Goal: Task Accomplishment & Management: Use online tool/utility

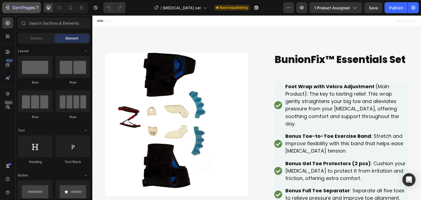
click at [17, 9] on icon "button" at bounding box center [23, 8] width 22 height 5
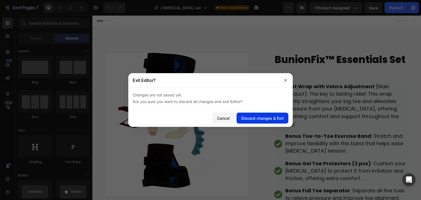
click at [262, 117] on div "Discard changes & Exit" at bounding box center [262, 118] width 42 height 6
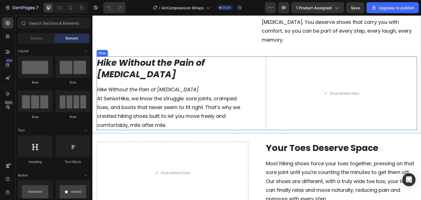
scroll to position [1206, 0]
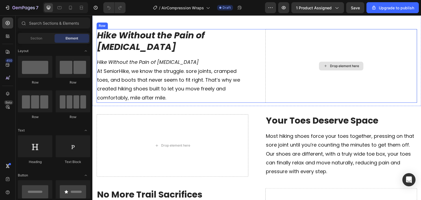
click at [343, 59] on div "Drop element here" at bounding box center [341, 66] width 152 height 74
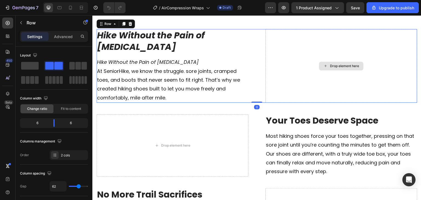
click at [331, 68] on div "Drop element here" at bounding box center [344, 66] width 29 height 4
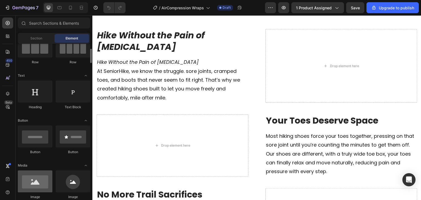
scroll to position [82, 0]
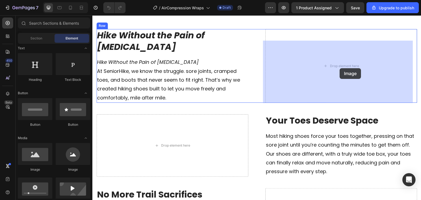
drag, startPoint x: 126, startPoint y: 174, endPoint x: 340, endPoint y: 69, distance: 238.8
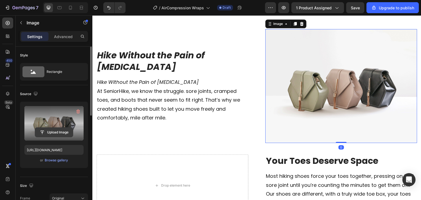
click at [48, 132] on input "file" at bounding box center [54, 132] width 38 height 9
click at [59, 129] on input "file" at bounding box center [54, 132] width 38 height 9
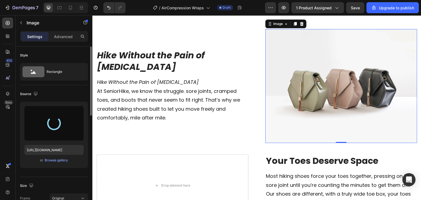
type input "[URL][DOMAIN_NAME]"
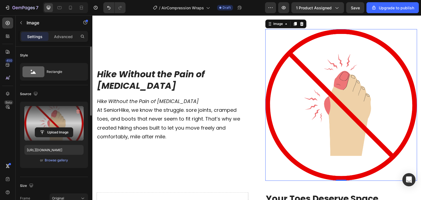
click at [270, 136] on img at bounding box center [341, 105] width 152 height 152
click at [288, 149] on img at bounding box center [341, 105] width 152 height 152
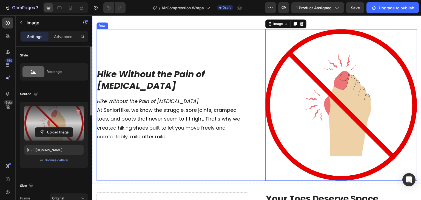
click at [236, 155] on div "Hike Without the Pain of [MEDICAL_DATA] Heading Hike Without the Pain of [MEDIC…" at bounding box center [172, 105] width 152 height 152
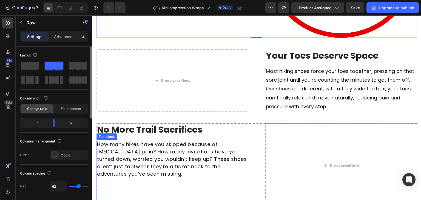
scroll to position [1343, 0]
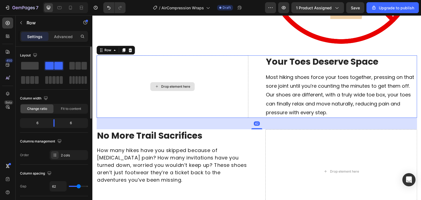
click at [233, 105] on div "Drop element here" at bounding box center [172, 86] width 152 height 63
click at [181, 89] on div "Drop element here" at bounding box center [175, 86] width 29 height 4
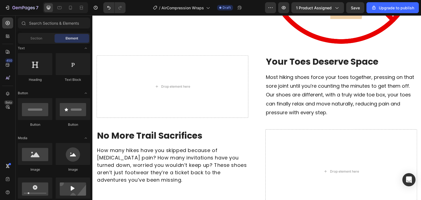
scroll to position [137, 0]
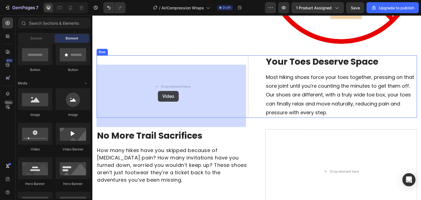
drag, startPoint x: 178, startPoint y: 133, endPoint x: 159, endPoint y: 90, distance: 47.1
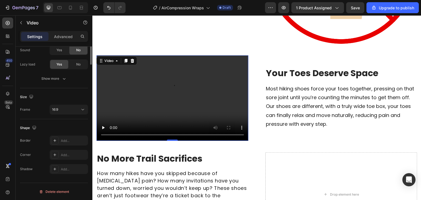
scroll to position [0, 0]
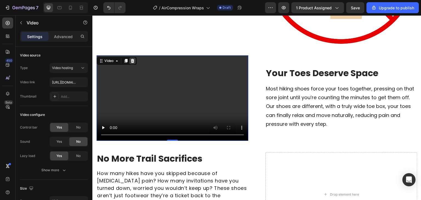
click at [132, 63] on icon at bounding box center [132, 61] width 4 height 4
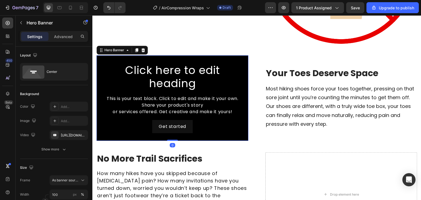
click at [147, 55] on div "Hero Banner" at bounding box center [121, 50] width 51 height 9
click at [142, 52] on icon at bounding box center [143, 50] width 4 height 4
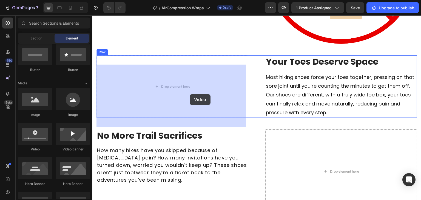
drag, startPoint x: 154, startPoint y: 145, endPoint x: 188, endPoint y: 96, distance: 59.6
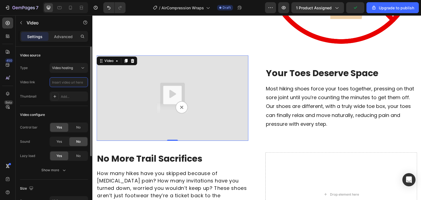
paste input "[URL][DOMAIN_NAME]"
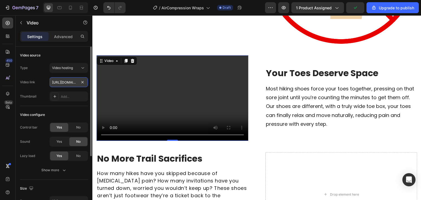
scroll to position [0, 113]
type input "[URL][DOMAIN_NAME]"
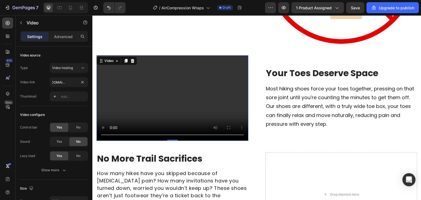
click at [112, 123] on video at bounding box center [172, 98] width 152 height 86
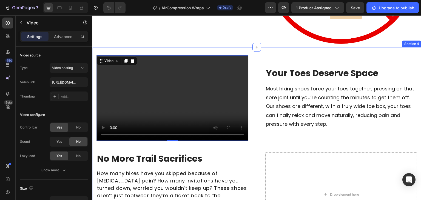
click at [95, 122] on div "Video 0 Your Toes Deserve Space Heading Most hiking shoes force your toes toget…" at bounding box center [256, 143] width 329 height 193
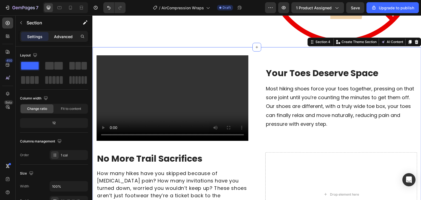
click at [58, 39] on p "Advanced" at bounding box center [63, 37] width 19 height 6
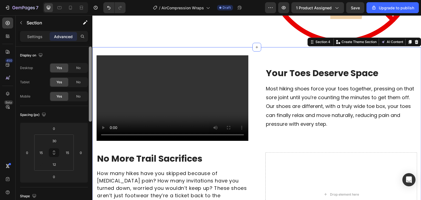
drag, startPoint x: 33, startPoint y: 35, endPoint x: 91, endPoint y: 66, distance: 65.6
click at [33, 36] on p "Settings" at bounding box center [34, 37] width 15 height 6
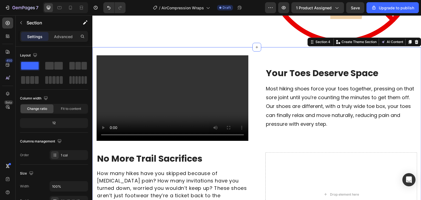
click at [128, 82] on video at bounding box center [172, 98] width 152 height 86
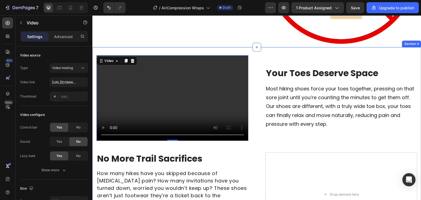
click at [113, 155] on div "Video 0 Your Toes Deserve Space Heading Most hiking shoes force your toes toget…" at bounding box center [256, 145] width 321 height 181
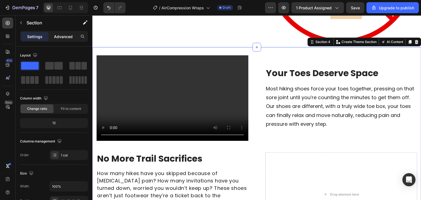
click at [63, 32] on div "Advanced" at bounding box center [63, 36] width 27 height 9
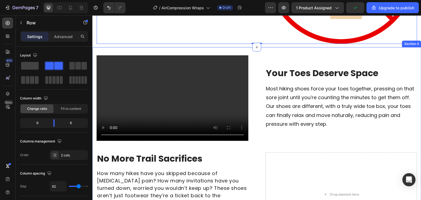
click at [101, 62] on div "Video Your Toes Deserve Space Heading Most hiking shoes force your toes togethe…" at bounding box center [256, 143] width 329 height 193
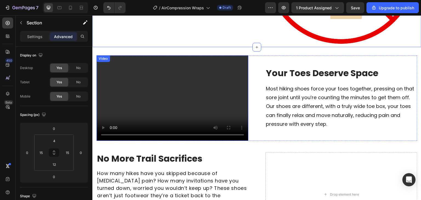
click at [117, 77] on video at bounding box center [172, 98] width 152 height 86
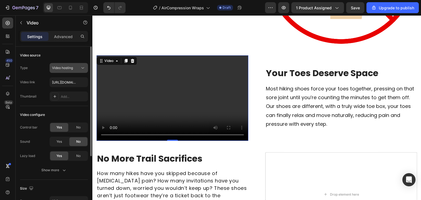
click at [73, 66] on span "Video hosting" at bounding box center [62, 68] width 21 height 4
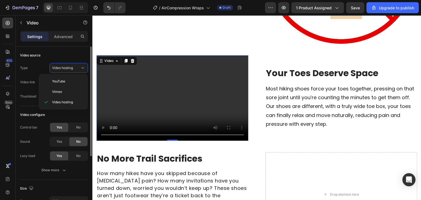
click at [73, 180] on div "Video source Type Video hosting Video link [URL][DOMAIN_NAME] Thumbnail Add..." at bounding box center [54, 195] width 68 height 31
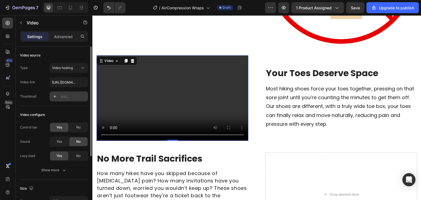
click at [59, 98] on div "Add..." at bounding box center [69, 97] width 38 height 10
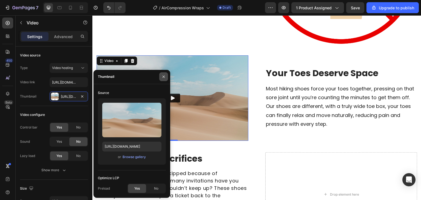
click at [164, 79] on icon "button" at bounding box center [163, 77] width 4 height 4
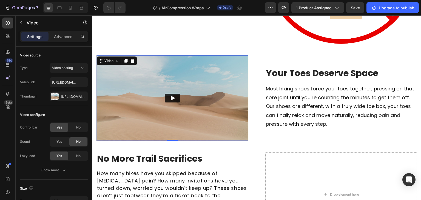
click at [122, 94] on img at bounding box center [172, 98] width 152 height 86
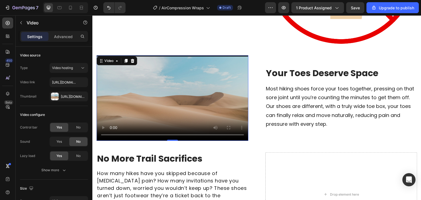
click at [63, 41] on div "Settings Advanced" at bounding box center [54, 36] width 68 height 11
click at [69, 36] on p "Advanced" at bounding box center [63, 37] width 19 height 6
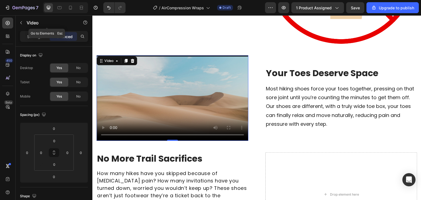
click at [52, 24] on p "Video" at bounding box center [50, 22] width 47 height 7
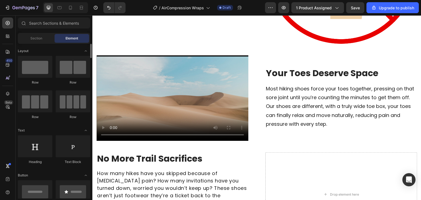
scroll to position [110, 0]
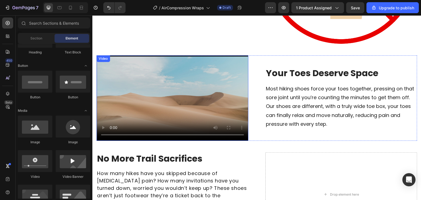
click at [160, 103] on video at bounding box center [172, 98] width 152 height 86
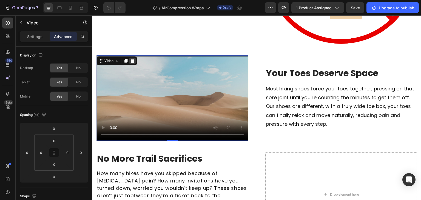
click at [132, 63] on icon at bounding box center [132, 61] width 4 height 4
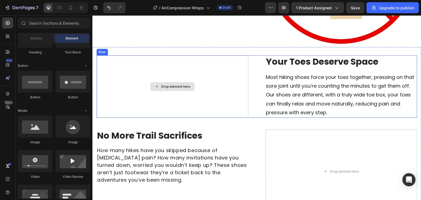
click at [155, 91] on div "Drop element here" at bounding box center [172, 86] width 44 height 9
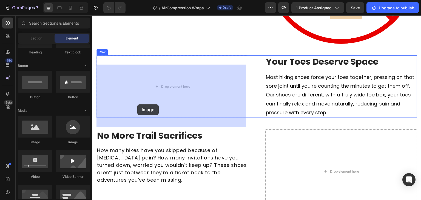
drag, startPoint x: 134, startPoint y: 146, endPoint x: 147, endPoint y: 98, distance: 50.3
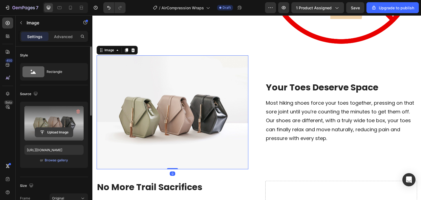
click at [49, 136] on input "file" at bounding box center [54, 132] width 38 height 9
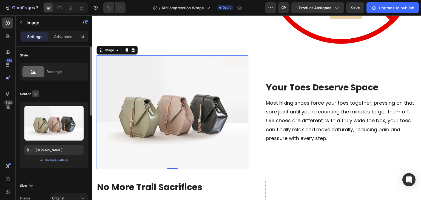
click at [37, 95] on icon "button" at bounding box center [35, 93] width 5 height 5
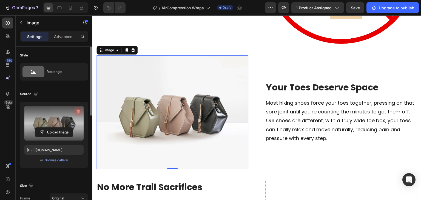
click at [77, 112] on icon "button" at bounding box center [77, 111] width 5 height 5
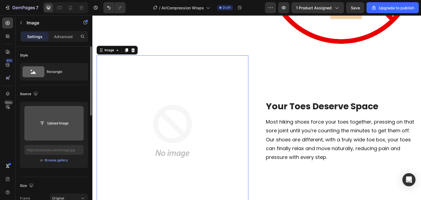
click at [57, 127] on input "file" at bounding box center [54, 123] width 38 height 9
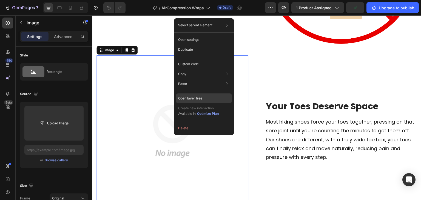
drag, startPoint x: 185, startPoint y: 98, endPoint x: 93, endPoint y: 82, distance: 93.6
click at [185, 98] on p "Open layer tree" at bounding box center [190, 98] width 24 height 5
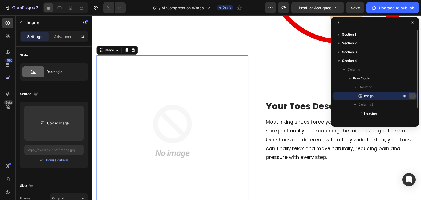
click at [413, 96] on icon "button" at bounding box center [412, 96] width 4 height 4
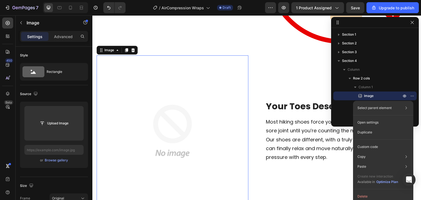
click at [222, 143] on img at bounding box center [172, 131] width 152 height 152
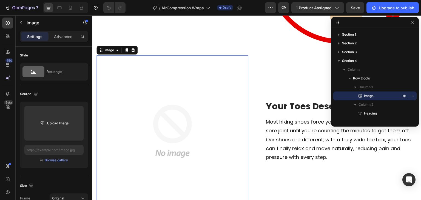
click at [223, 143] on img at bounding box center [172, 131] width 152 height 152
click at [284, 103] on div "Your Toes Deserve Space Heading Most hiking shoes force your toes together, pre…" at bounding box center [341, 131] width 152 height 152
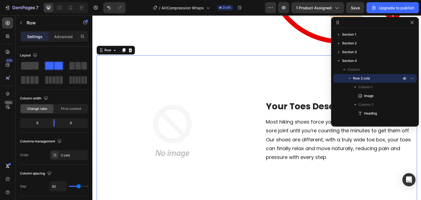
click at [256, 115] on div "Image Your Toes Deserve Space Heading Most hiking shoes force your toes togethe…" at bounding box center [256, 131] width 321 height 152
click at [256, 117] on div "Image Your Toes Deserve Space Heading Most hiking shoes force your toes togethe…" at bounding box center [256, 131] width 321 height 152
click at [413, 23] on icon "button" at bounding box center [412, 22] width 4 height 4
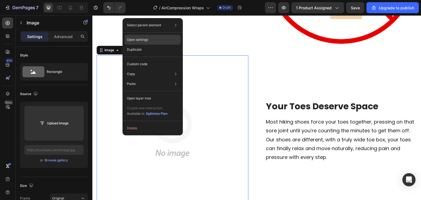
click at [151, 39] on div "Open settings" at bounding box center [153, 40] width 56 height 10
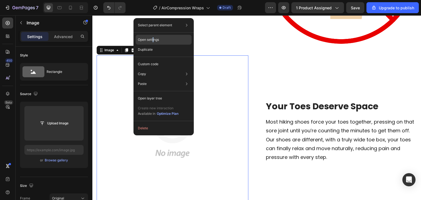
drag, startPoint x: 61, startPoint y: 24, endPoint x: 154, endPoint y: 39, distance: 93.6
click at [154, 39] on p "Open settings" at bounding box center [148, 39] width 21 height 5
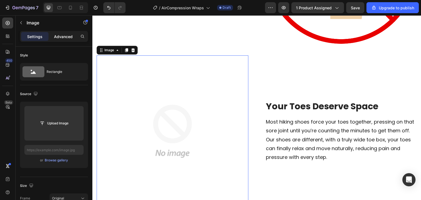
click at [54, 36] on p "Advanced" at bounding box center [63, 37] width 19 height 6
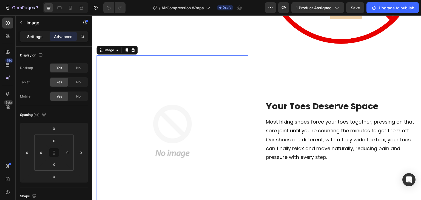
click at [40, 38] on p "Settings" at bounding box center [34, 37] width 15 height 6
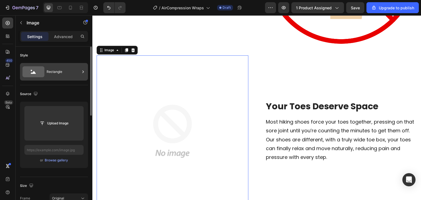
click at [58, 75] on div "Rectangle" at bounding box center [63, 72] width 33 height 13
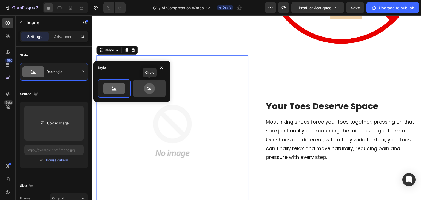
click at [144, 93] on icon at bounding box center [150, 88] width 26 height 11
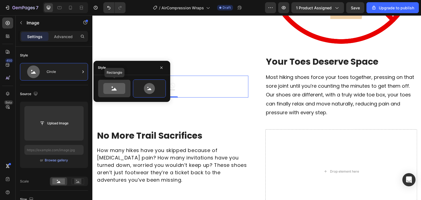
click at [115, 90] on icon at bounding box center [114, 89] width 5 height 3
type input "100"
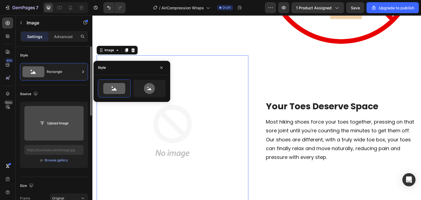
click at [64, 121] on input "file" at bounding box center [54, 123] width 38 height 9
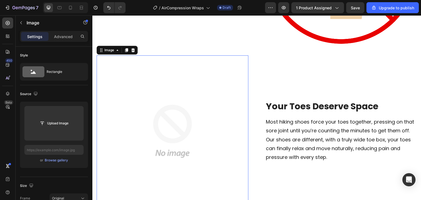
click at [179, 140] on img at bounding box center [172, 131] width 152 height 152
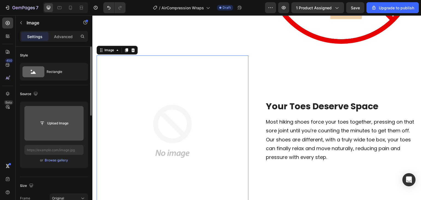
click at [53, 123] on input "file" at bounding box center [54, 123] width 38 height 9
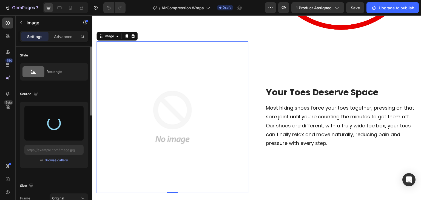
scroll to position [1371, 0]
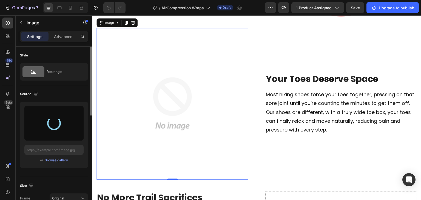
type input "[URL][DOMAIN_NAME]"
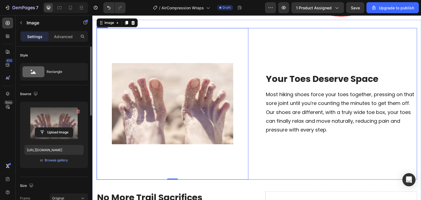
click at [247, 139] on div "Image 0 Your Toes Deserve Space Heading Most hiking shoes force your toes toget…" at bounding box center [256, 104] width 321 height 152
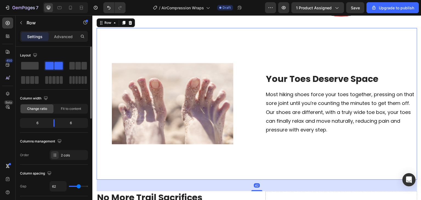
click at [257, 158] on div "Image Your Toes Deserve Space Heading Most hiking shoes force your toes togethe…" at bounding box center [256, 104] width 321 height 152
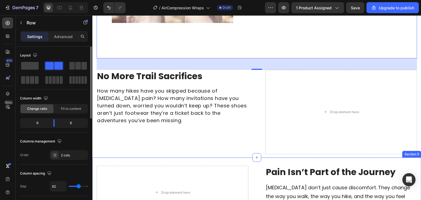
scroll to position [1508, 0]
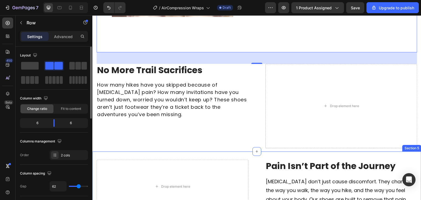
click at [234, 152] on div "Drop element here Pain Isn’t Part of the Journey Heading [MEDICAL_DATA] don’t j…" at bounding box center [256, 185] width 329 height 67
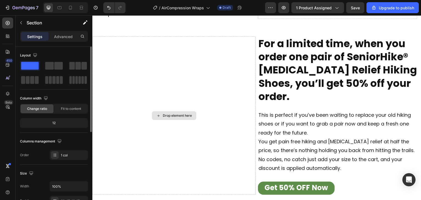
scroll to position [1974, 0]
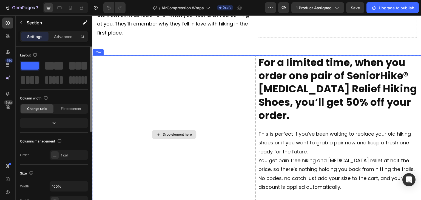
click at [245, 146] on div "Drop element here" at bounding box center [173, 134] width 163 height 158
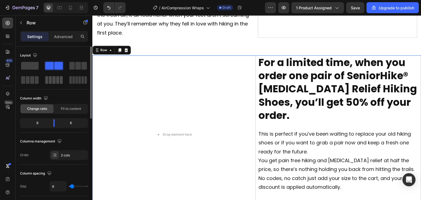
drag, startPoint x: 31, startPoint y: 69, endPoint x: 52, endPoint y: 78, distance: 22.4
click at [31, 69] on span at bounding box center [30, 66] width 18 height 8
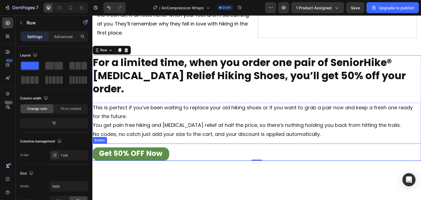
click at [230, 144] on div "Get 50% OFF Now Button" at bounding box center [256, 152] width 329 height 17
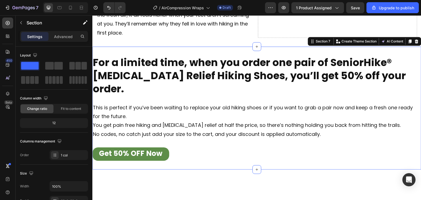
click at [225, 152] on div "For a limited time, when you order one pair of SeniorHike® [MEDICAL_DATA] Relie…" at bounding box center [256, 108] width 329 height 123
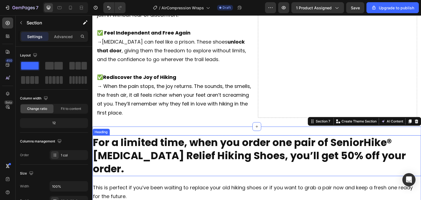
scroll to position [1891, 0]
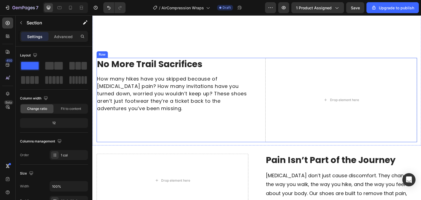
scroll to position [1519, 0]
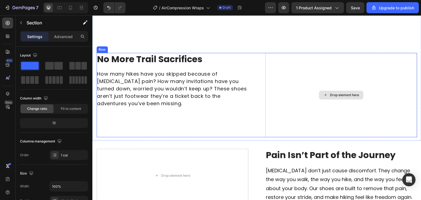
click at [324, 95] on icon at bounding box center [325, 95] width 4 height 5
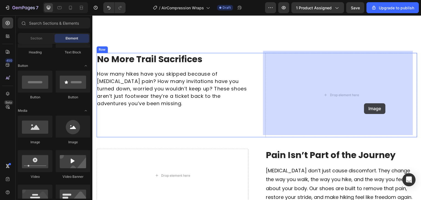
drag, startPoint x: 121, startPoint y: 143, endPoint x: 359, endPoint y: 97, distance: 242.0
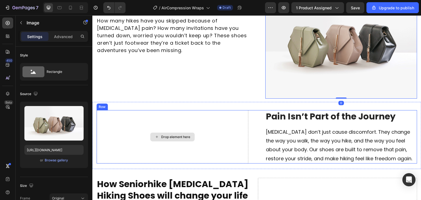
scroll to position [1601, 0]
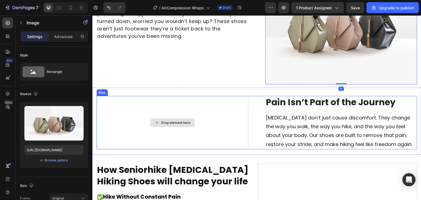
click at [194, 122] on div "Drop element here" at bounding box center [172, 122] width 152 height 53
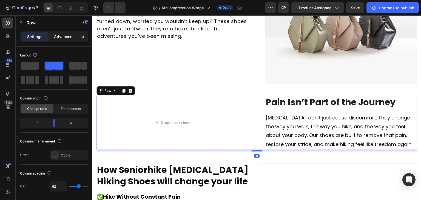
click at [63, 38] on p "Advanced" at bounding box center [63, 37] width 19 height 6
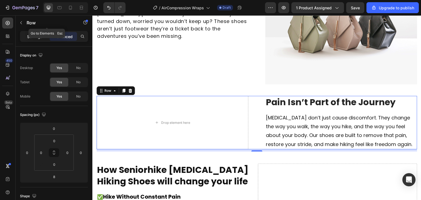
click at [39, 38] on p "Settings" at bounding box center [34, 37] width 15 height 6
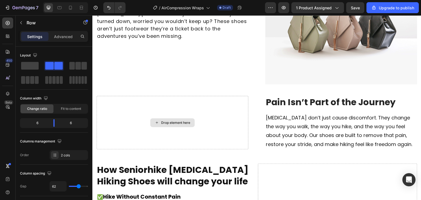
click at [167, 121] on div "Drop element here" at bounding box center [175, 123] width 29 height 4
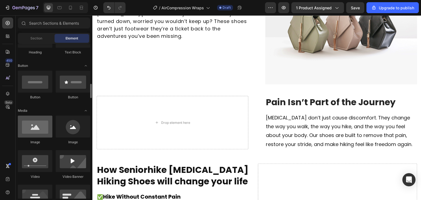
scroll to position [137, 0]
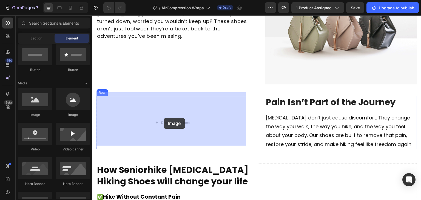
drag, startPoint x: 109, startPoint y: 106, endPoint x: 163, endPoint y: 118, distance: 55.2
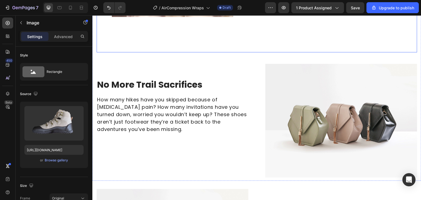
scroll to position [1535, 0]
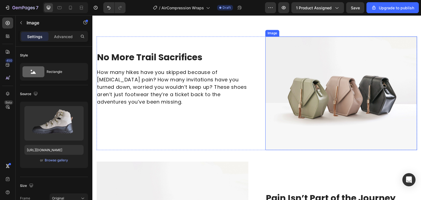
click at [360, 88] on img at bounding box center [341, 93] width 152 height 114
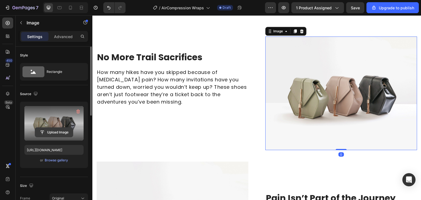
click at [51, 132] on input "file" at bounding box center [54, 132] width 38 height 9
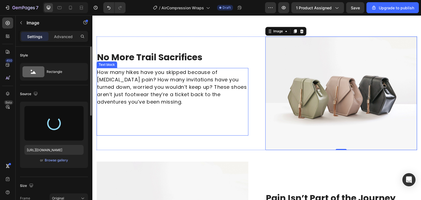
type input "[URL][DOMAIN_NAME]"
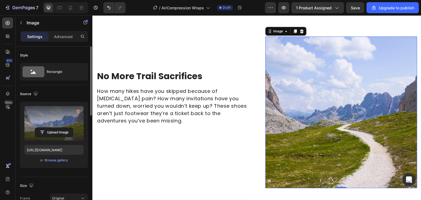
click at [304, 118] on img at bounding box center [341, 112] width 152 height 152
click at [299, 32] on div "Image" at bounding box center [285, 31] width 41 height 9
click at [300, 30] on icon at bounding box center [302, 31] width 4 height 4
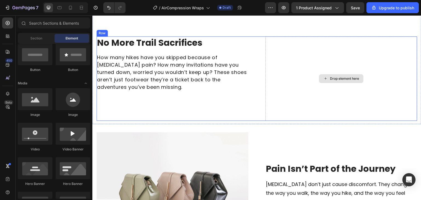
click at [331, 79] on div "Drop element here" at bounding box center [341, 78] width 44 height 9
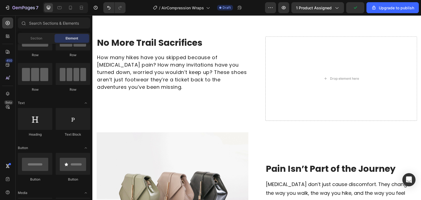
scroll to position [0, 0]
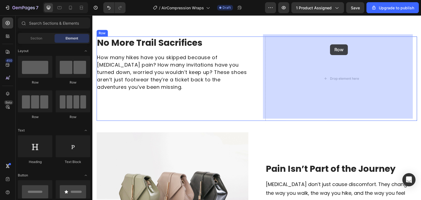
drag, startPoint x: 134, startPoint y: 78, endPoint x: 327, endPoint y: 52, distance: 195.0
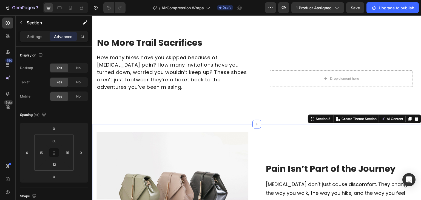
click at [96, 125] on div "Image Pain Isn’t Part of the Journey Heading [MEDICAL_DATA] don’t just cause di…" at bounding box center [256, 188] width 329 height 128
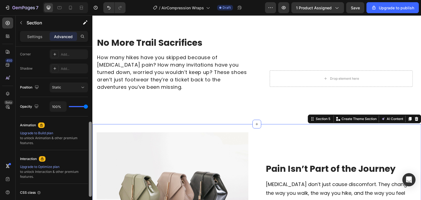
click at [92, 120] on div at bounding box center [90, 131] width 4 height 169
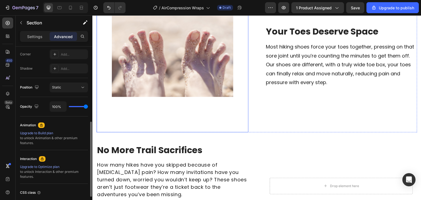
scroll to position [1425, 0]
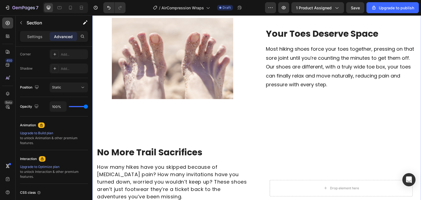
click at [94, 112] on div "Image Your Toes Deserve Space Heading Most hiking shoes force your toes togethe…" at bounding box center [256, 105] width 329 height 260
click at [96, 113] on img at bounding box center [172, 59] width 152 height 152
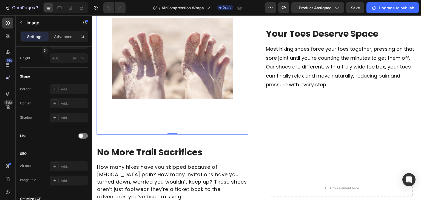
scroll to position [0, 0]
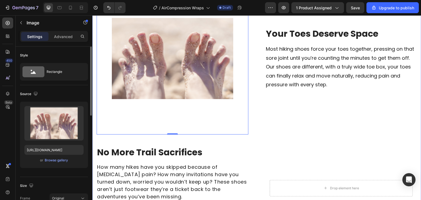
click at [95, 115] on div "Image 0 Your Toes Deserve Space Heading Most hiking shoes force your toes toget…" at bounding box center [256, 105] width 329 height 260
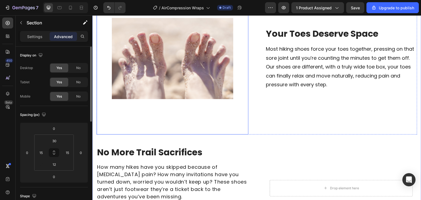
click at [96, 115] on div "Image Your Toes Deserve Space Heading Most hiking shoes force your toes togethe…" at bounding box center [256, 105] width 329 height 260
click at [97, 119] on img at bounding box center [172, 59] width 152 height 152
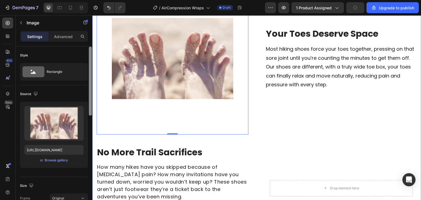
scroll to position [1508, 0]
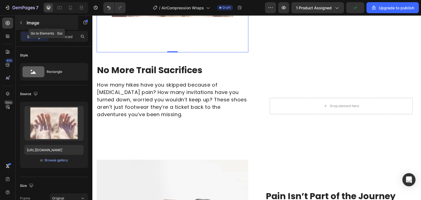
click at [27, 21] on p "Image" at bounding box center [50, 22] width 47 height 7
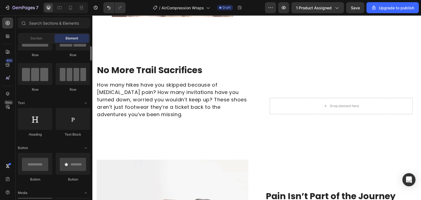
scroll to position [82, 0]
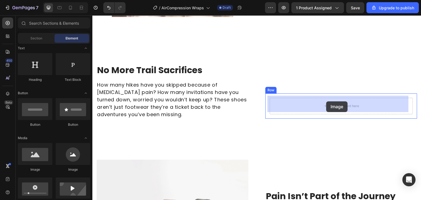
drag, startPoint x: 135, startPoint y: 177, endPoint x: 326, endPoint y: 101, distance: 206.1
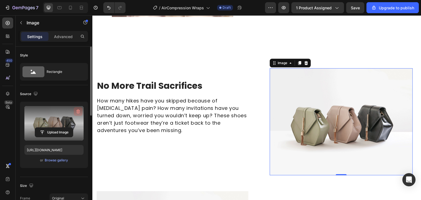
click at [79, 110] on button "button" at bounding box center [78, 111] width 9 height 9
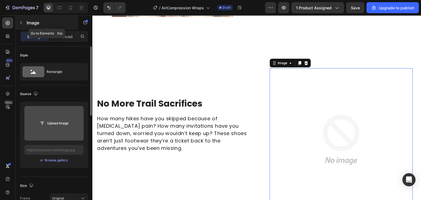
click at [22, 27] on button "button" at bounding box center [21, 22] width 9 height 9
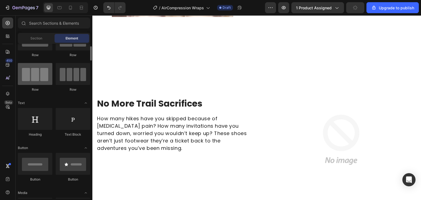
scroll to position [0, 0]
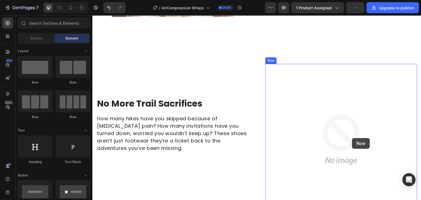
drag, startPoint x: 137, startPoint y: 90, endPoint x: 352, endPoint y: 138, distance: 220.2
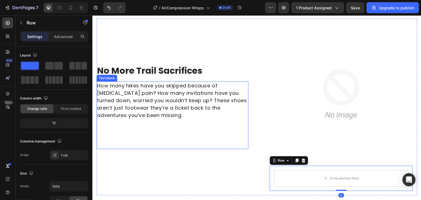
scroll to position [1590, 0]
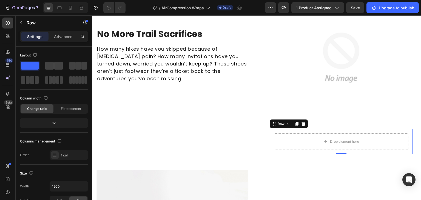
click at [302, 122] on icon at bounding box center [304, 124] width 4 height 4
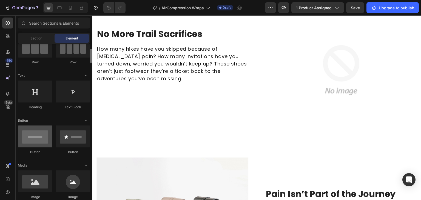
scroll to position [82, 0]
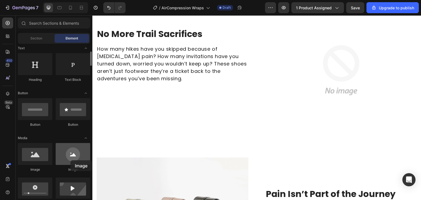
drag, startPoint x: 71, startPoint y: 161, endPoint x: 68, endPoint y: 159, distance: 3.4
click at [73, 159] on div at bounding box center [73, 154] width 35 height 22
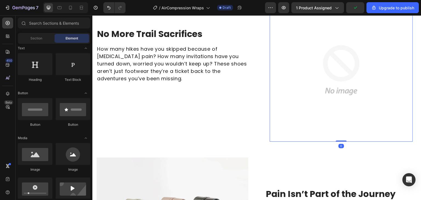
click at [311, 81] on img at bounding box center [341, 70] width 143 height 143
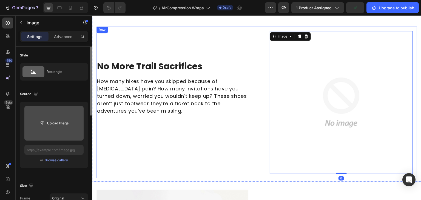
scroll to position [1522, 0]
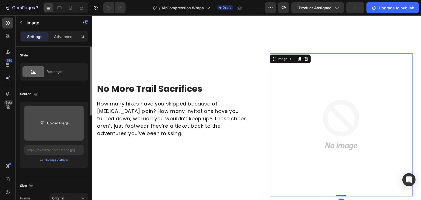
click at [51, 122] on input "file" at bounding box center [54, 123] width 38 height 9
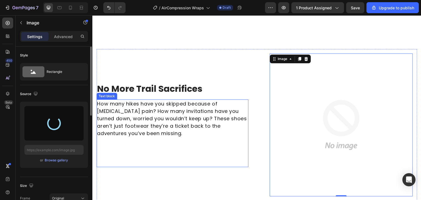
type input "[URL][DOMAIN_NAME]"
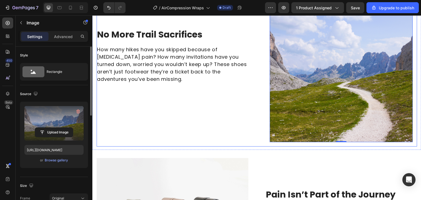
scroll to position [1577, 0]
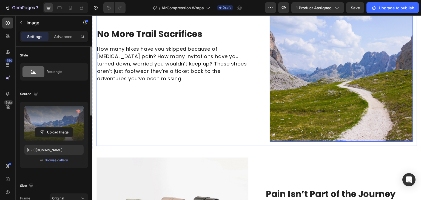
click at [263, 125] on div "No More Trail Sacrifices Heading How many hikes have you skipped because of [ME…" at bounding box center [256, 70] width 321 height 152
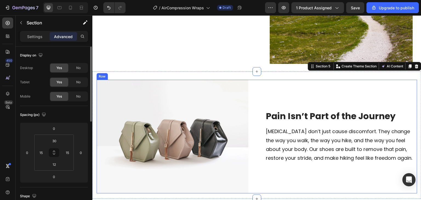
scroll to position [1687, 0]
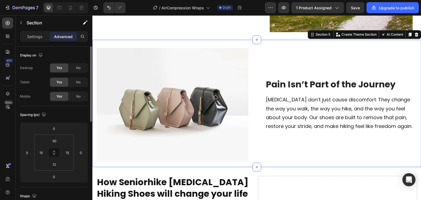
click at [148, 91] on img at bounding box center [172, 105] width 152 height 114
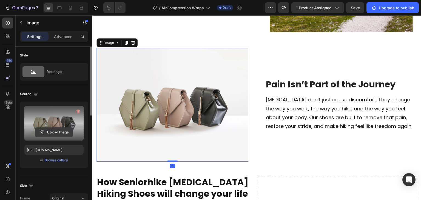
click at [54, 132] on input "file" at bounding box center [54, 132] width 38 height 9
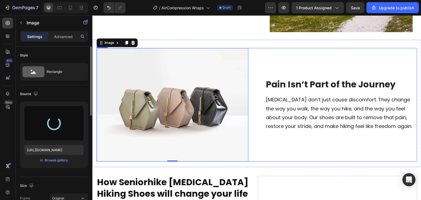
type input "[URL][DOMAIN_NAME]"
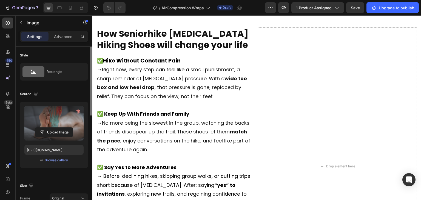
scroll to position [1865, 0]
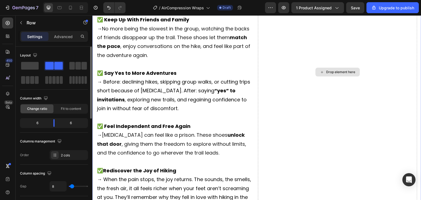
click at [312, 128] on div "Drop element here" at bounding box center [337, 72] width 159 height 279
drag, startPoint x: 29, startPoint y: 66, endPoint x: 78, endPoint y: 79, distance: 51.0
click at [29, 66] on span at bounding box center [30, 66] width 18 height 8
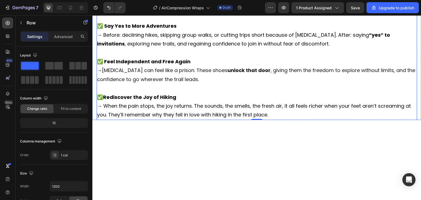
click at [251, 57] on p "✅ Say Yes to More Adventures → Before: declining hikes, skipping group walks, o…" at bounding box center [257, 40] width 320 height 36
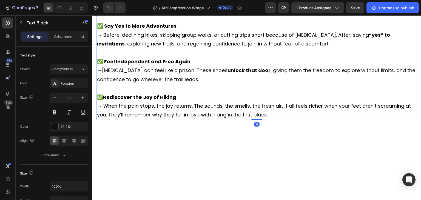
click at [242, 57] on p "✅ Say Yes to More Adventures → Before: declining hikes, skipping group walks, o…" at bounding box center [257, 40] width 320 height 36
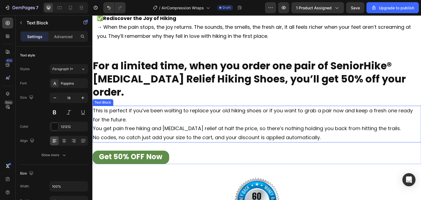
scroll to position [2030, 0]
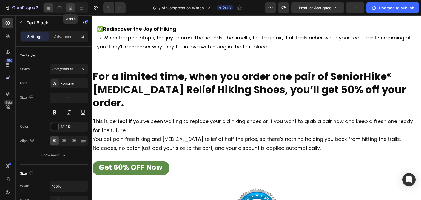
click at [68, 9] on icon at bounding box center [70, 7] width 5 height 5
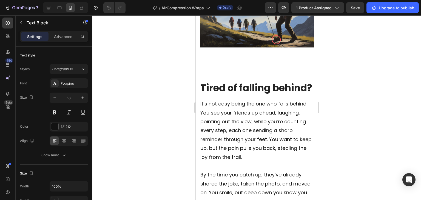
scroll to position [1453, 0]
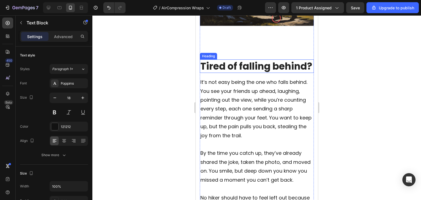
click at [230, 53] on img at bounding box center [257, 2] width 114 height 114
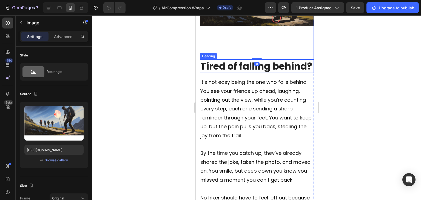
click at [261, 65] on h2 "Tired of falling behind?" at bounding box center [257, 66] width 114 height 14
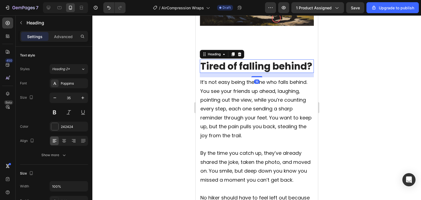
click at [279, 59] on h2 "Tired of falling behind?" at bounding box center [257, 66] width 114 height 14
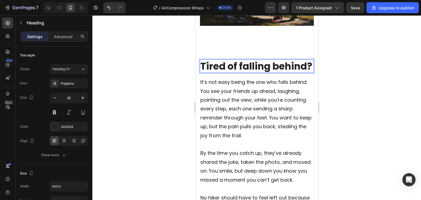
click at [254, 55] on div "Image Tired of falling behind? Heading 16 It’s not easy being the one who falls…" at bounding box center [257, 87] width 114 height 284
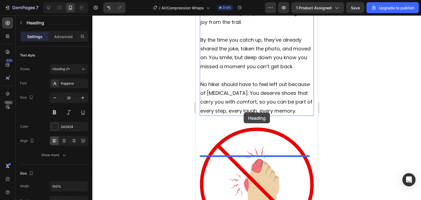
scroll to position [1350, 0]
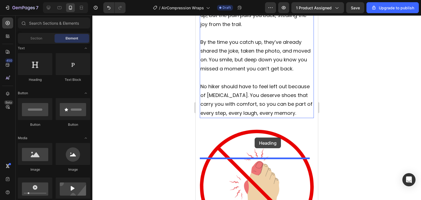
drag, startPoint x: 255, startPoint y: 138, endPoint x: 220, endPoint y: 127, distance: 36.8
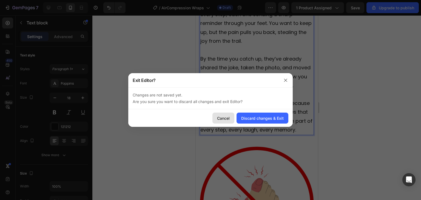
scroll to position [1205, 0]
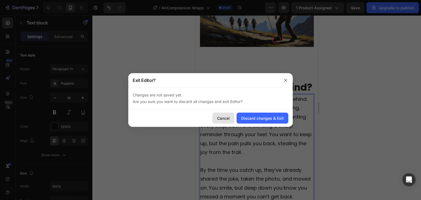
drag, startPoint x: 224, startPoint y: 117, endPoint x: 21, endPoint y: 101, distance: 203.2
click at [224, 117] on div "Cancel" at bounding box center [223, 118] width 13 height 6
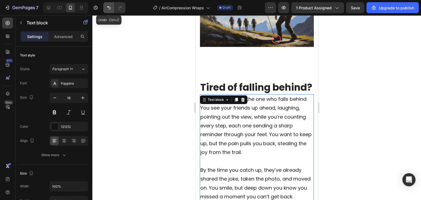
click at [110, 5] on icon "Undo/Redo" at bounding box center [108, 7] width 5 height 5
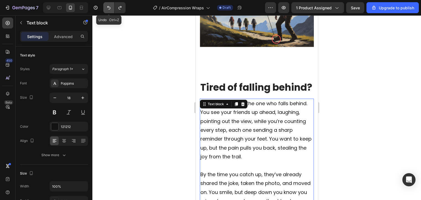
click at [110, 7] on icon "Undo/Redo" at bounding box center [108, 7] width 5 height 5
click at [141, 83] on div at bounding box center [256, 107] width 329 height 185
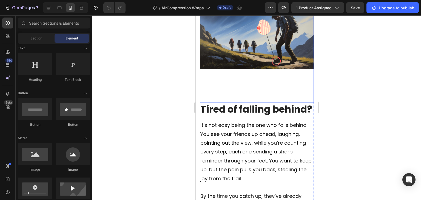
scroll to position [1431, 0]
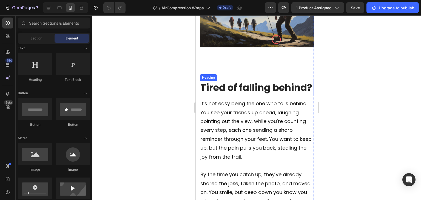
click at [235, 111] on p "It’s not easy being the one who falls behind. You see your friends up ahead, la…" at bounding box center [256, 130] width 113 height 62
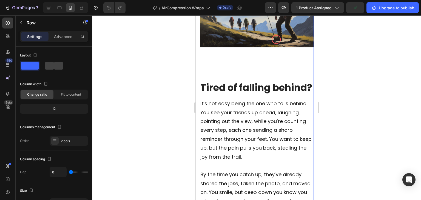
click at [235, 106] on div "Tired of falling behind? Heading It’s not easy being the one who falls behind. …" at bounding box center [257, 166] width 114 height 170
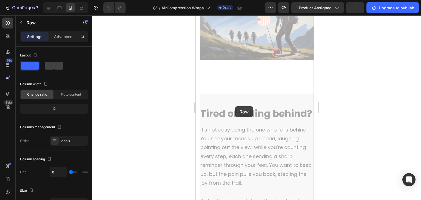
drag, startPoint x: 235, startPoint y: 106, endPoint x: 235, endPoint y: 110, distance: 3.6
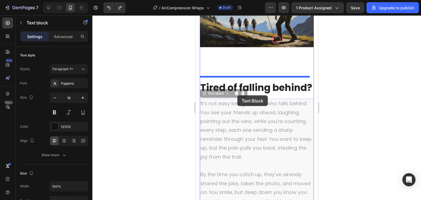
drag, startPoint x: 236, startPoint y: 110, endPoint x: 237, endPoint y: 95, distance: 15.1
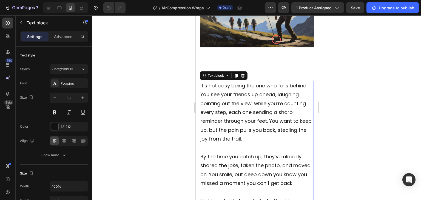
click at [363, 105] on div at bounding box center [256, 107] width 329 height 185
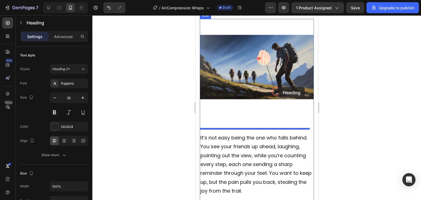
scroll to position [1377, 0]
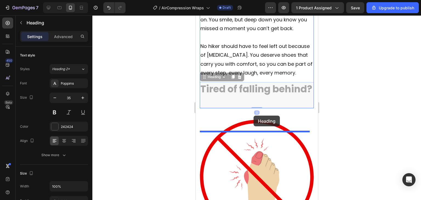
drag, startPoint x: 286, startPoint y: 124, endPoint x: 247, endPoint y: 119, distance: 38.8
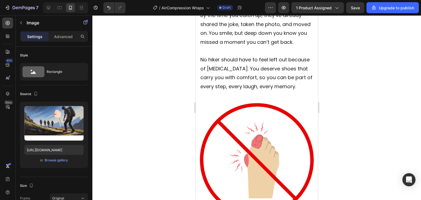
drag, startPoint x: 256, startPoint y: 130, endPoint x: 253, endPoint y: 128, distance: 3.7
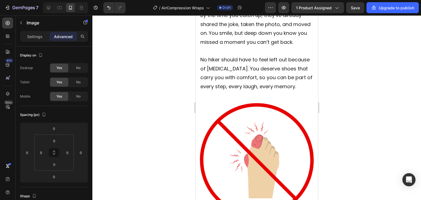
drag, startPoint x: 255, startPoint y: 130, endPoint x: 254, endPoint y: 123, distance: 7.8
drag, startPoint x: 256, startPoint y: 131, endPoint x: 256, endPoint y: 120, distance: 11.2
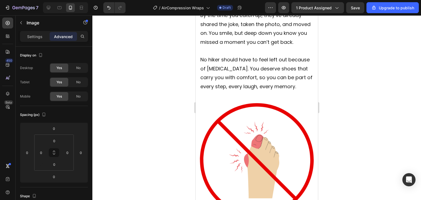
click at [361, 104] on div at bounding box center [256, 107] width 329 height 185
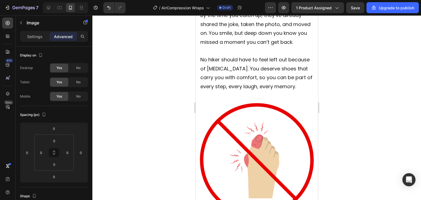
drag, startPoint x: 258, startPoint y: 131, endPoint x: 244, endPoint y: 108, distance: 26.6
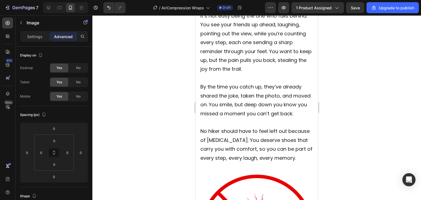
scroll to position [1294, 0]
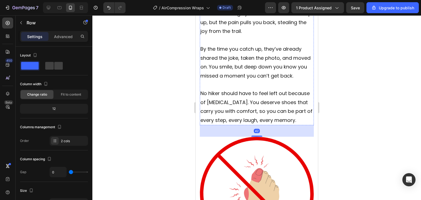
scroll to position [1349, 0]
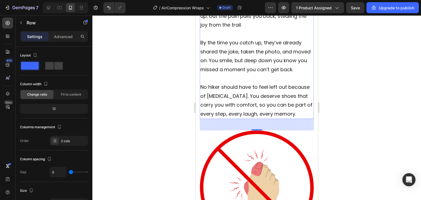
click at [167, 119] on div at bounding box center [256, 107] width 329 height 185
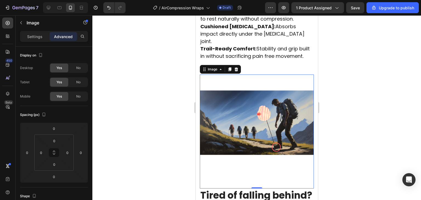
click at [247, 111] on img at bounding box center [257, 132] width 114 height 114
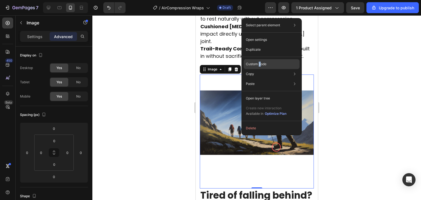
click at [260, 63] on p "Custom code" at bounding box center [256, 64] width 21 height 5
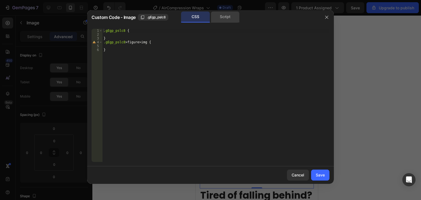
click at [217, 19] on div "Script" at bounding box center [225, 17] width 29 height 11
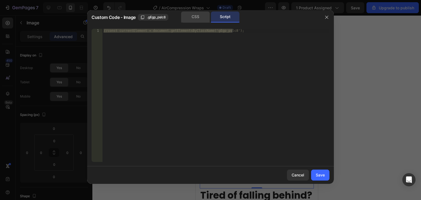
drag, startPoint x: 199, startPoint y: 18, endPoint x: 206, endPoint y: 17, distance: 7.7
click at [199, 18] on div "CSS" at bounding box center [195, 17] width 29 height 11
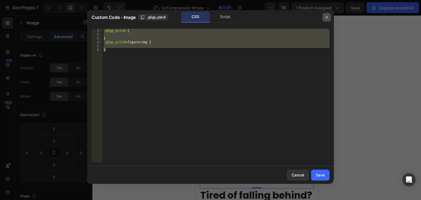
click at [326, 19] on icon "button" at bounding box center [327, 17] width 4 height 4
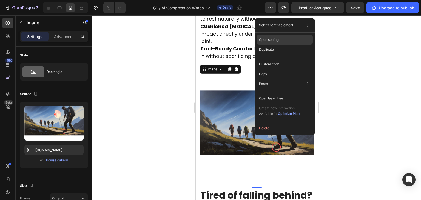
click at [275, 38] on p "Open settings" at bounding box center [269, 39] width 21 height 5
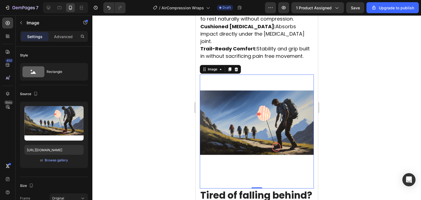
click at [124, 92] on div at bounding box center [256, 107] width 329 height 185
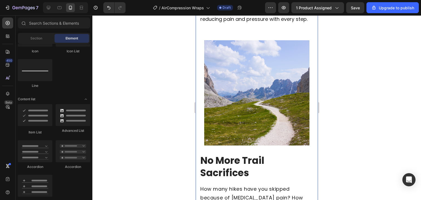
scroll to position [1843, 0]
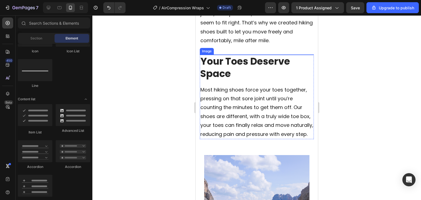
click at [236, 151] on img at bounding box center [257, 112] width 114 height 114
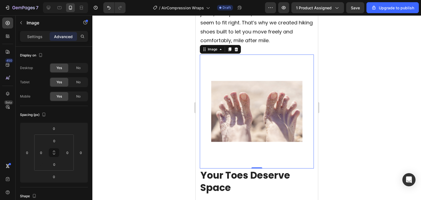
click at [238, 52] on icon at bounding box center [236, 49] width 4 height 4
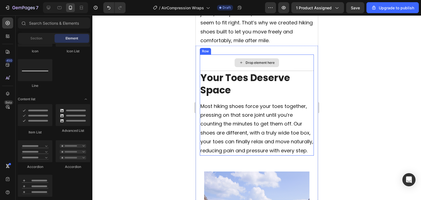
click at [248, 71] on div "Drop element here" at bounding box center [257, 63] width 114 height 16
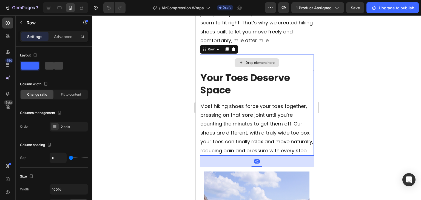
click at [258, 65] on div "Drop element here" at bounding box center [259, 63] width 29 height 4
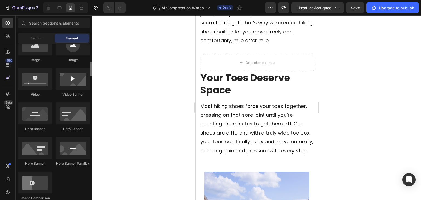
scroll to position [55, 0]
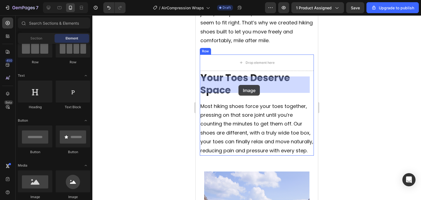
drag, startPoint x: 279, startPoint y: 172, endPoint x: 238, endPoint y: 85, distance: 96.1
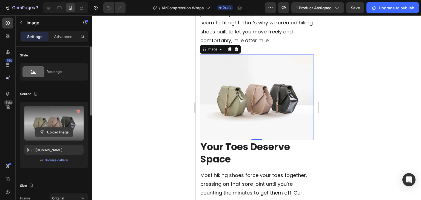
click at [55, 130] on input "file" at bounding box center [54, 132] width 38 height 9
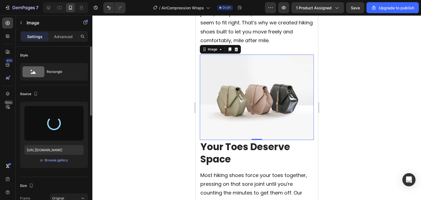
type input "[URL][DOMAIN_NAME]"
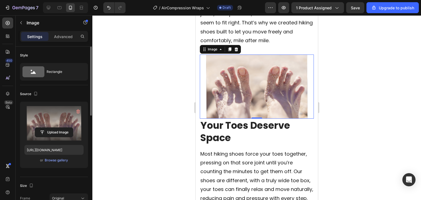
click at [149, 130] on div at bounding box center [256, 107] width 329 height 185
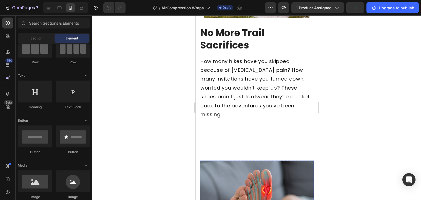
scroll to position [2035, 0]
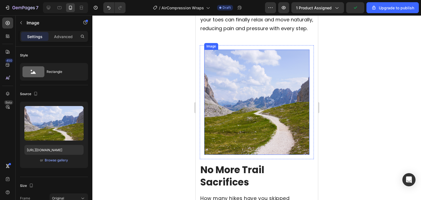
click at [231, 144] on img at bounding box center [256, 102] width 105 height 105
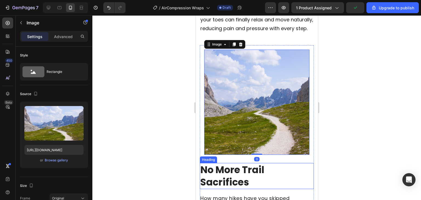
click at [223, 167] on h2 "No More Trail Sacrifices" at bounding box center [257, 176] width 114 height 26
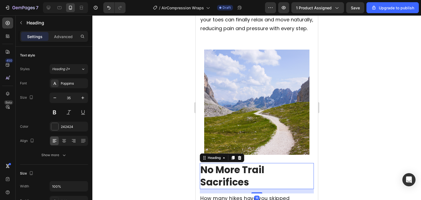
click at [259, 166] on h2 "No More Trail Sacrifices" at bounding box center [257, 176] width 114 height 26
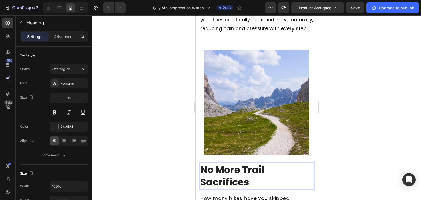
click at [258, 165] on p "No More Trail Sacrifices" at bounding box center [256, 176] width 113 height 25
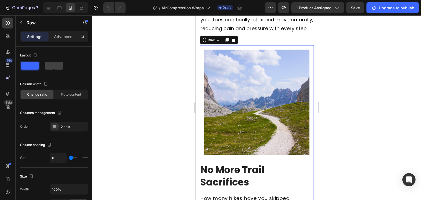
click at [250, 146] on img at bounding box center [256, 102] width 105 height 105
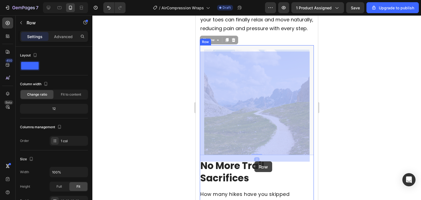
drag, startPoint x: 254, startPoint y: 157, endPoint x: 254, endPoint y: 161, distance: 4.4
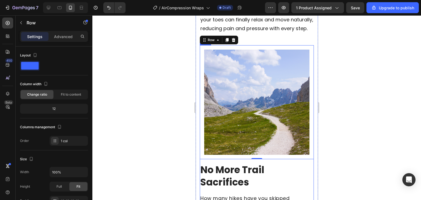
drag, startPoint x: 283, startPoint y: 157, endPoint x: 290, endPoint y: 157, distance: 7.1
click at [292, 157] on div "Image Row 0" at bounding box center [257, 102] width 114 height 114
drag, startPoint x: 251, startPoint y: 164, endPoint x: 238, endPoint y: 176, distance: 18.4
click at [253, 158] on div "Image Row 0" at bounding box center [257, 102] width 114 height 114
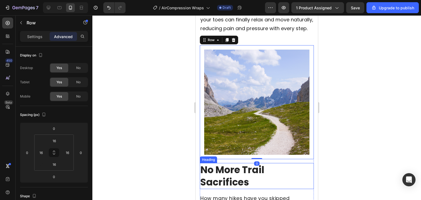
click at [237, 177] on p "No More Trail Sacrifices" at bounding box center [256, 176] width 113 height 25
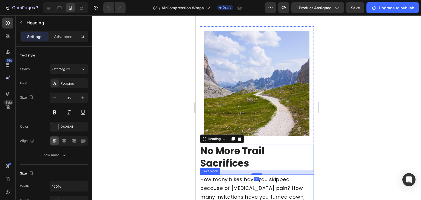
scroll to position [2089, 0]
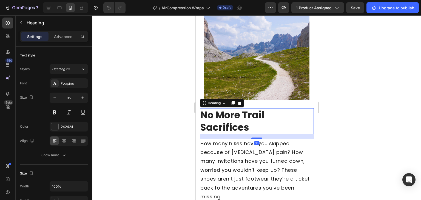
click at [259, 134] on div "No More Trail Sacrifices Heading 16" at bounding box center [257, 121] width 114 height 26
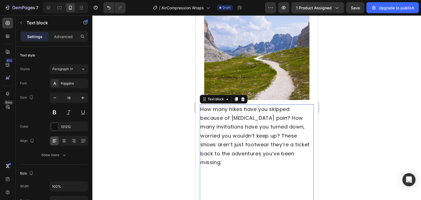
click at [253, 142] on p "How many hikes have you skipped because of [MEDICAL_DATA] pain? How many invita…" at bounding box center [256, 136] width 113 height 62
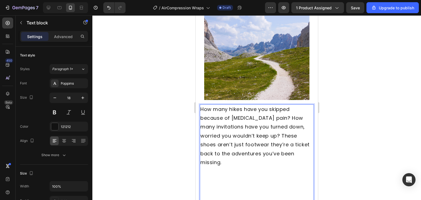
click at [268, 172] on p "Rich Text Editor. Editing area: main" at bounding box center [256, 176] width 113 height 18
click at [325, 163] on div at bounding box center [256, 107] width 329 height 185
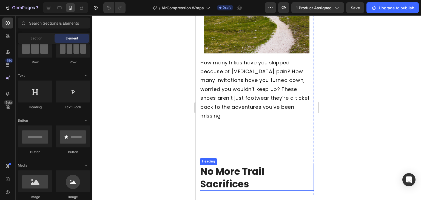
scroll to position [2172, 0]
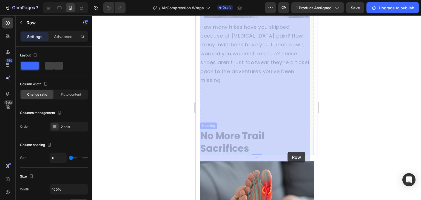
drag, startPoint x: 286, startPoint y: 137, endPoint x: 287, endPoint y: 153, distance: 15.9
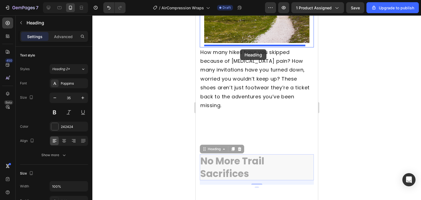
scroll to position [2133, 0]
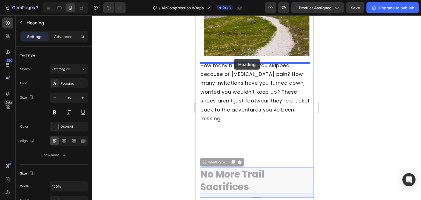
drag, startPoint x: 286, startPoint y: 146, endPoint x: 235, endPoint y: 67, distance: 93.5
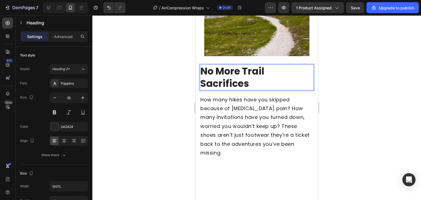
click at [137, 88] on div at bounding box center [256, 107] width 329 height 185
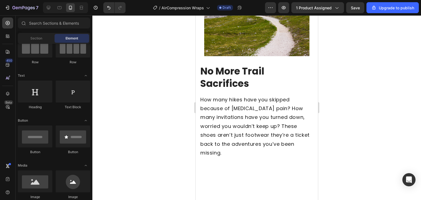
drag, startPoint x: 173, startPoint y: 109, endPoint x: 176, endPoint y: 108, distance: 3.1
click at [176, 108] on div at bounding box center [256, 107] width 329 height 185
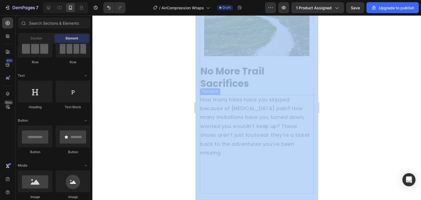
drag, startPoint x: 382, startPoint y: 128, endPoint x: 200, endPoint y: 111, distance: 182.8
click at [163, 123] on div at bounding box center [256, 107] width 329 height 185
